Goal: Find specific page/section

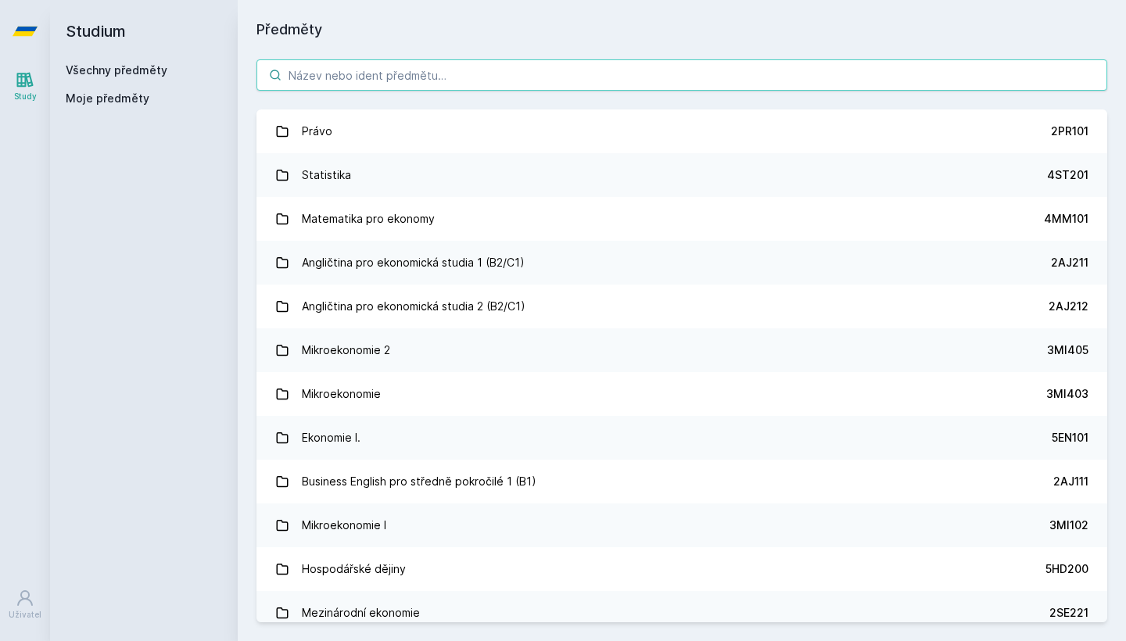
click at [681, 73] on input "search" at bounding box center [682, 74] width 851 height 31
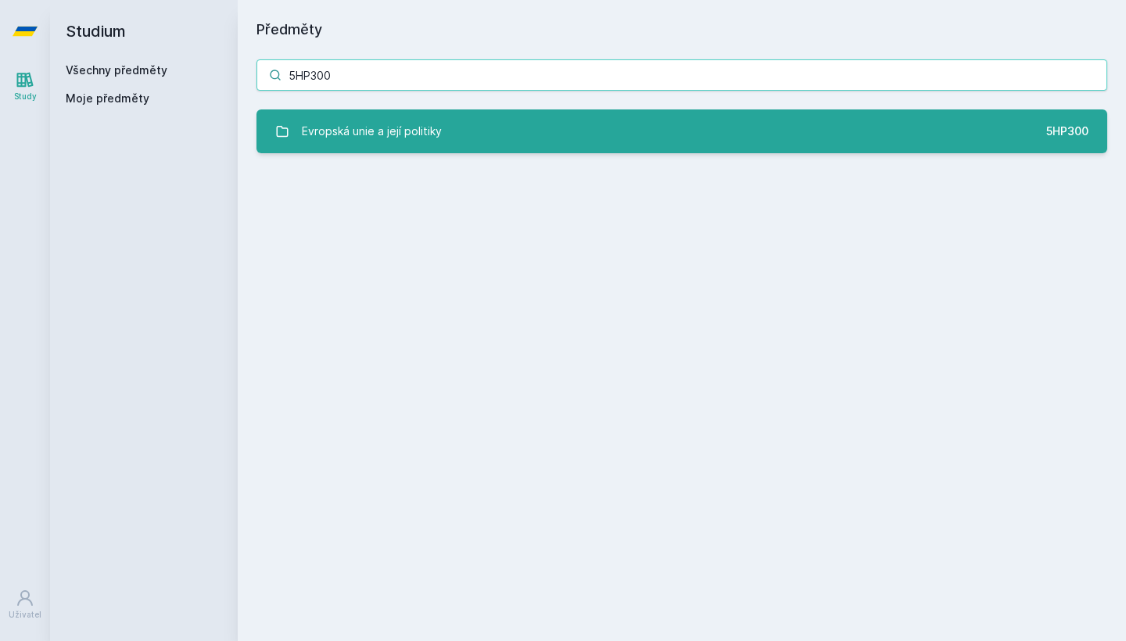
type input "5HP300"
click at [667, 135] on link "Evropská unie a její politiky 5HP300" at bounding box center [682, 132] width 851 height 44
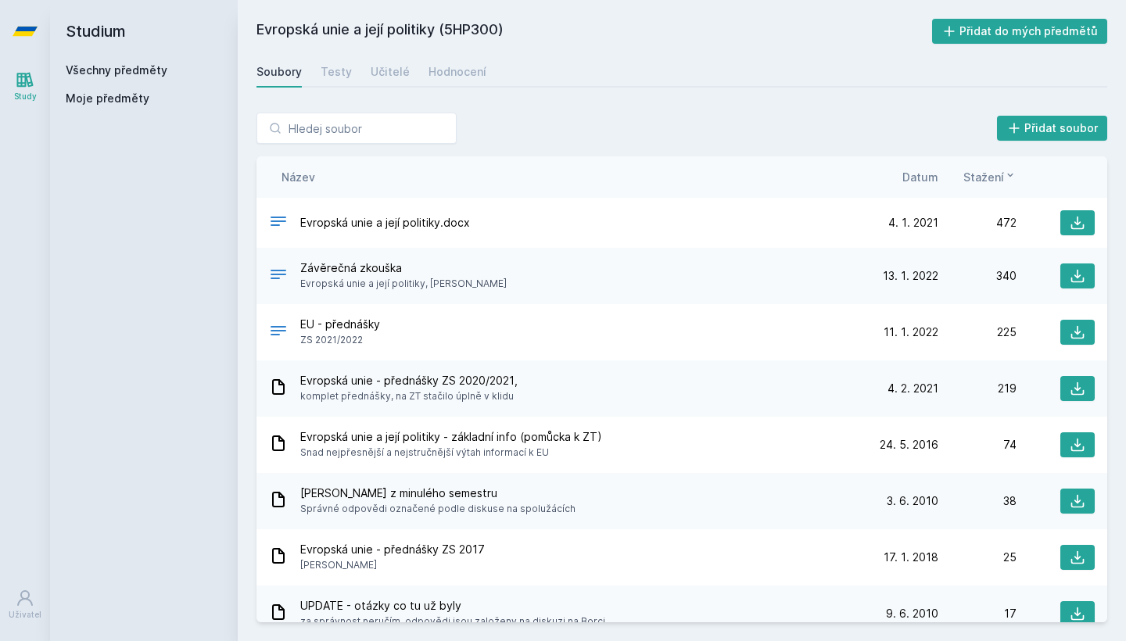
click at [350, 74] on div "Soubory Testy Učitelé Hodnocení" at bounding box center [682, 71] width 851 height 31
click at [329, 68] on div "Testy" at bounding box center [336, 72] width 31 height 16
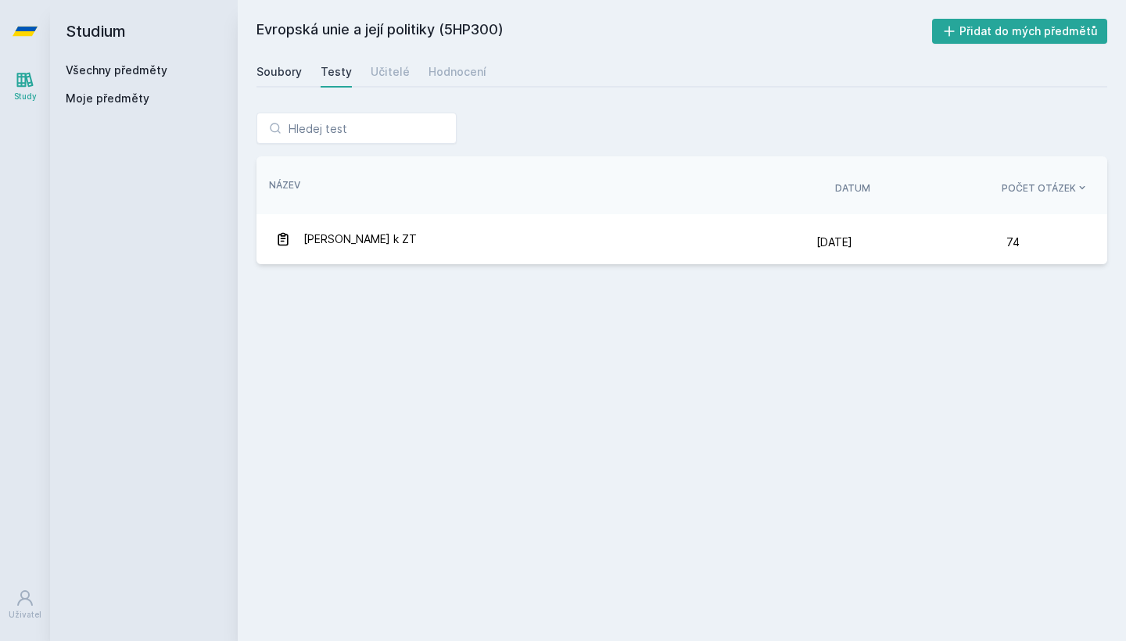
click at [292, 75] on div "Soubory" at bounding box center [279, 72] width 45 height 16
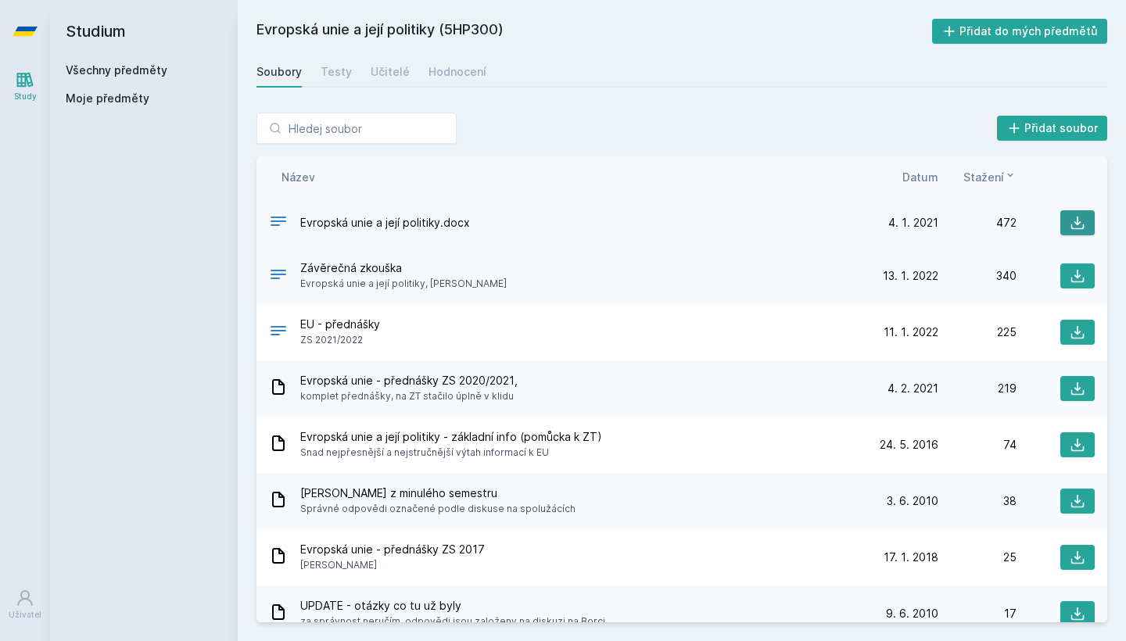
click at [1073, 227] on icon at bounding box center [1078, 223] width 16 height 16
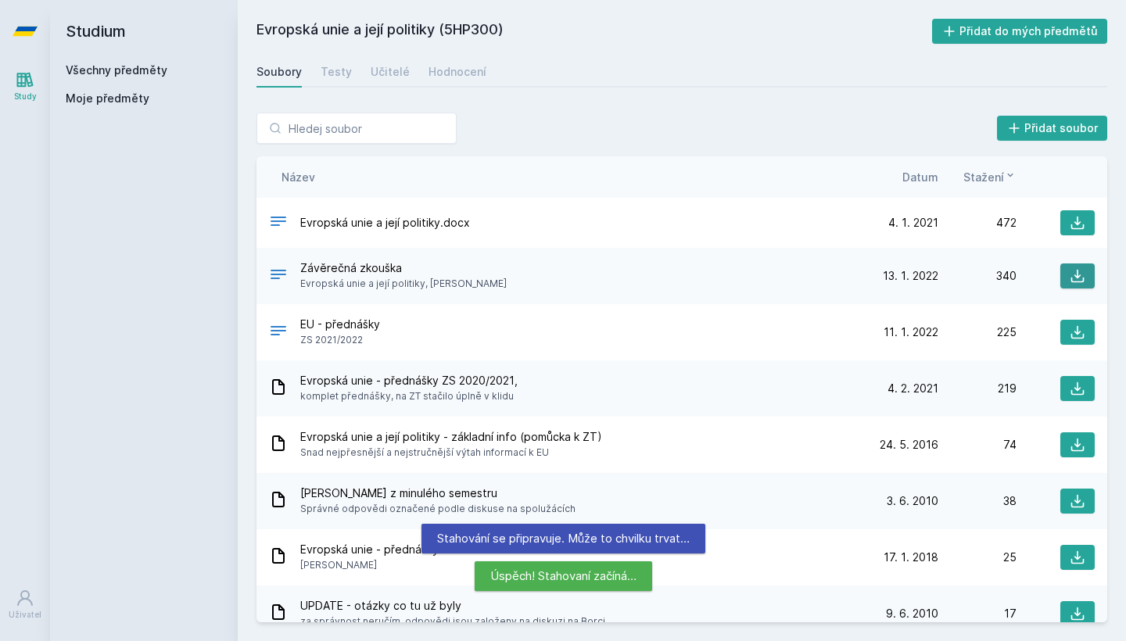
click at [1086, 279] on button at bounding box center [1078, 276] width 34 height 25
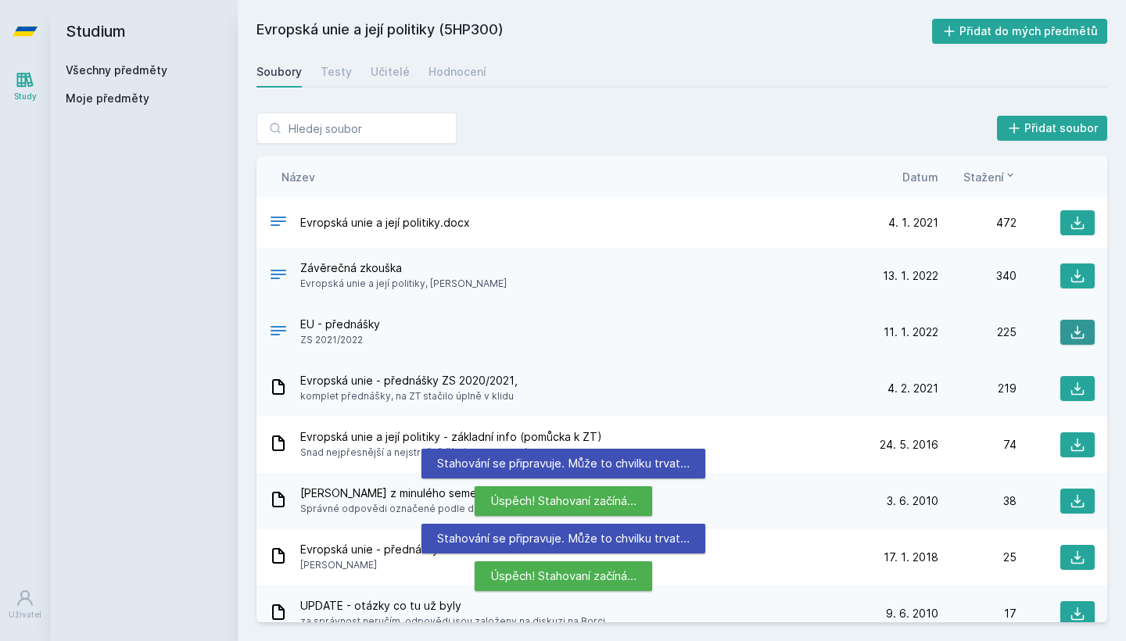
click at [1079, 330] on icon at bounding box center [1078, 333] width 16 height 16
